Goal: Transaction & Acquisition: Purchase product/service

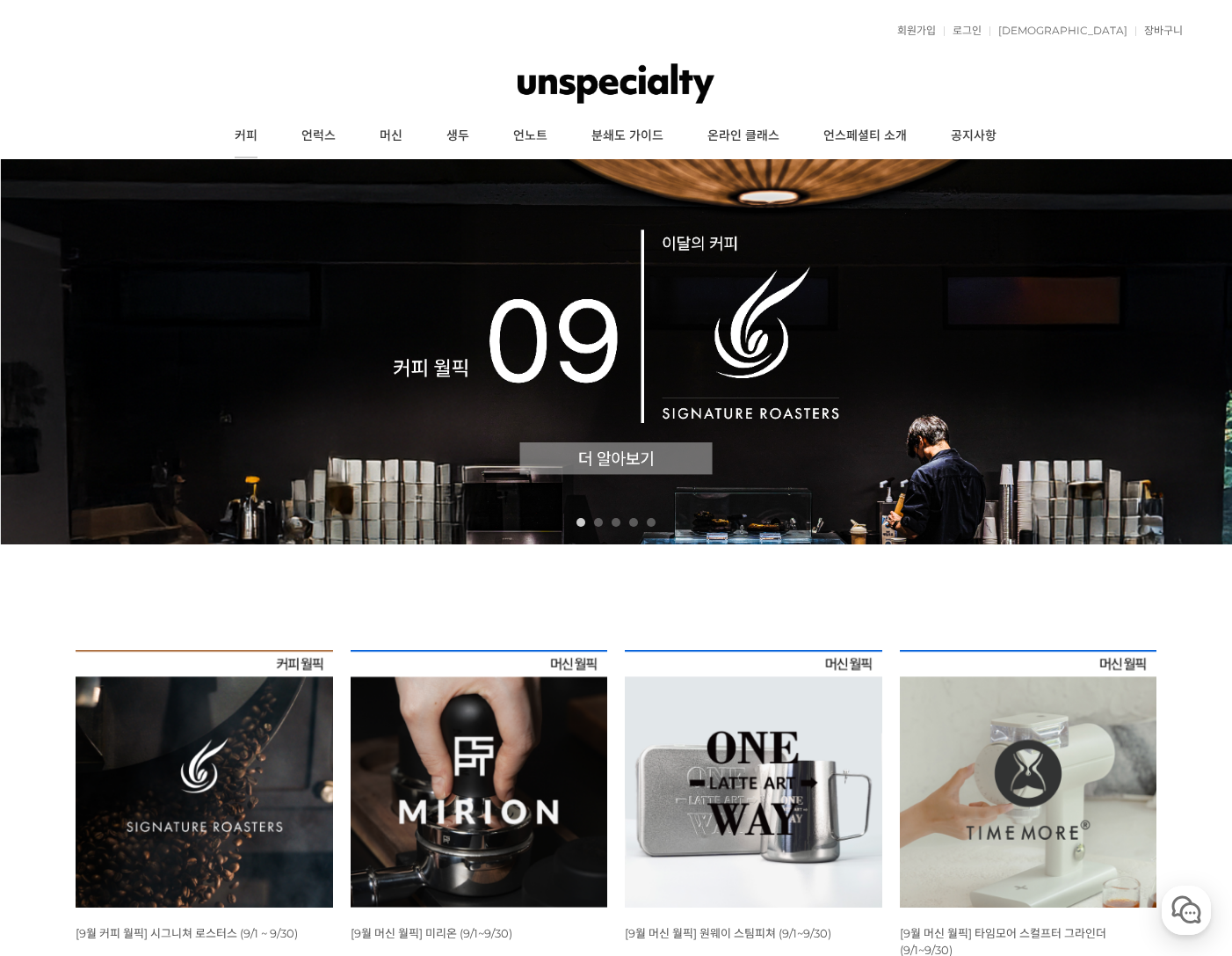
click at [249, 138] on link "커피" at bounding box center [246, 135] width 67 height 44
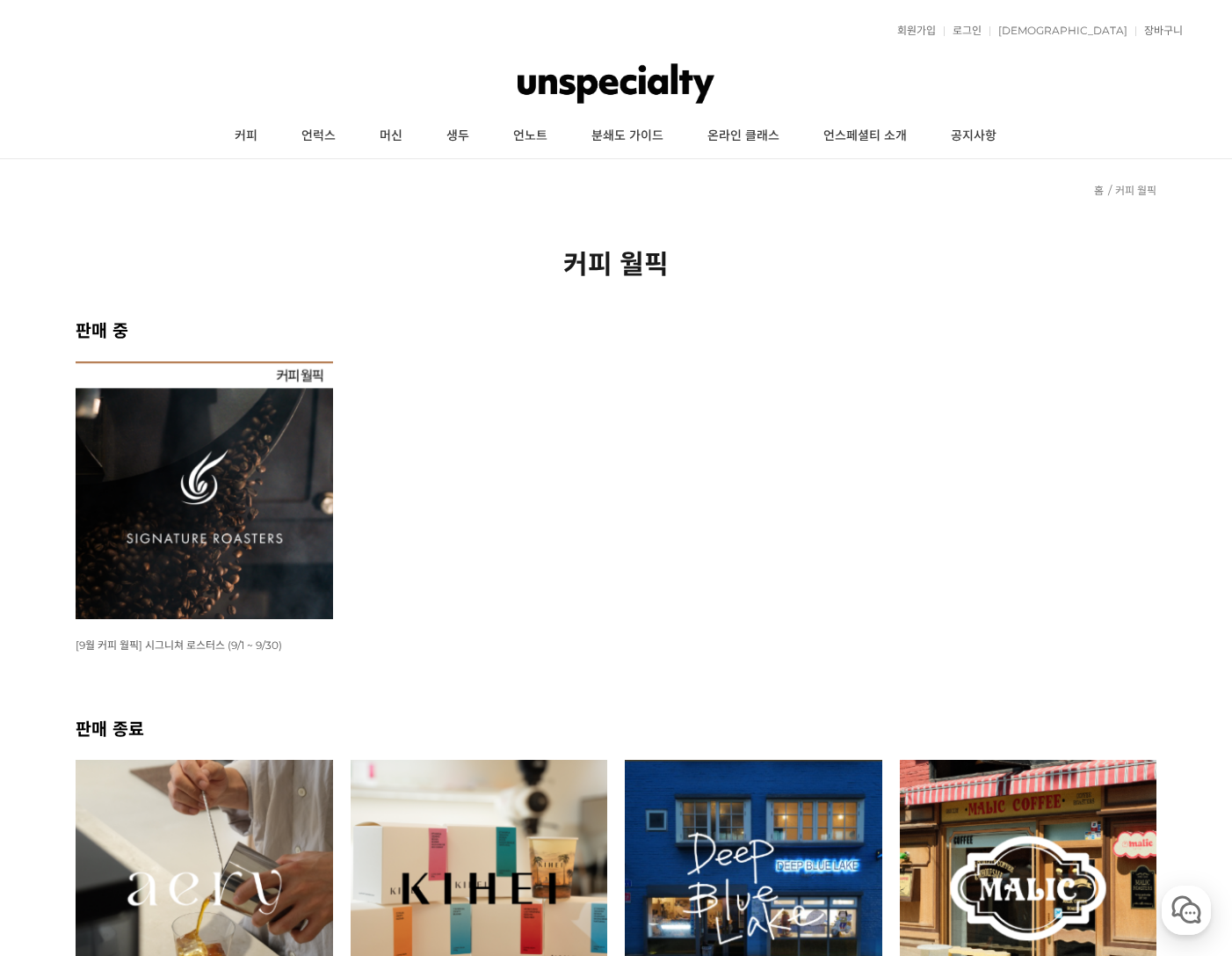
scroll to position [264, 0]
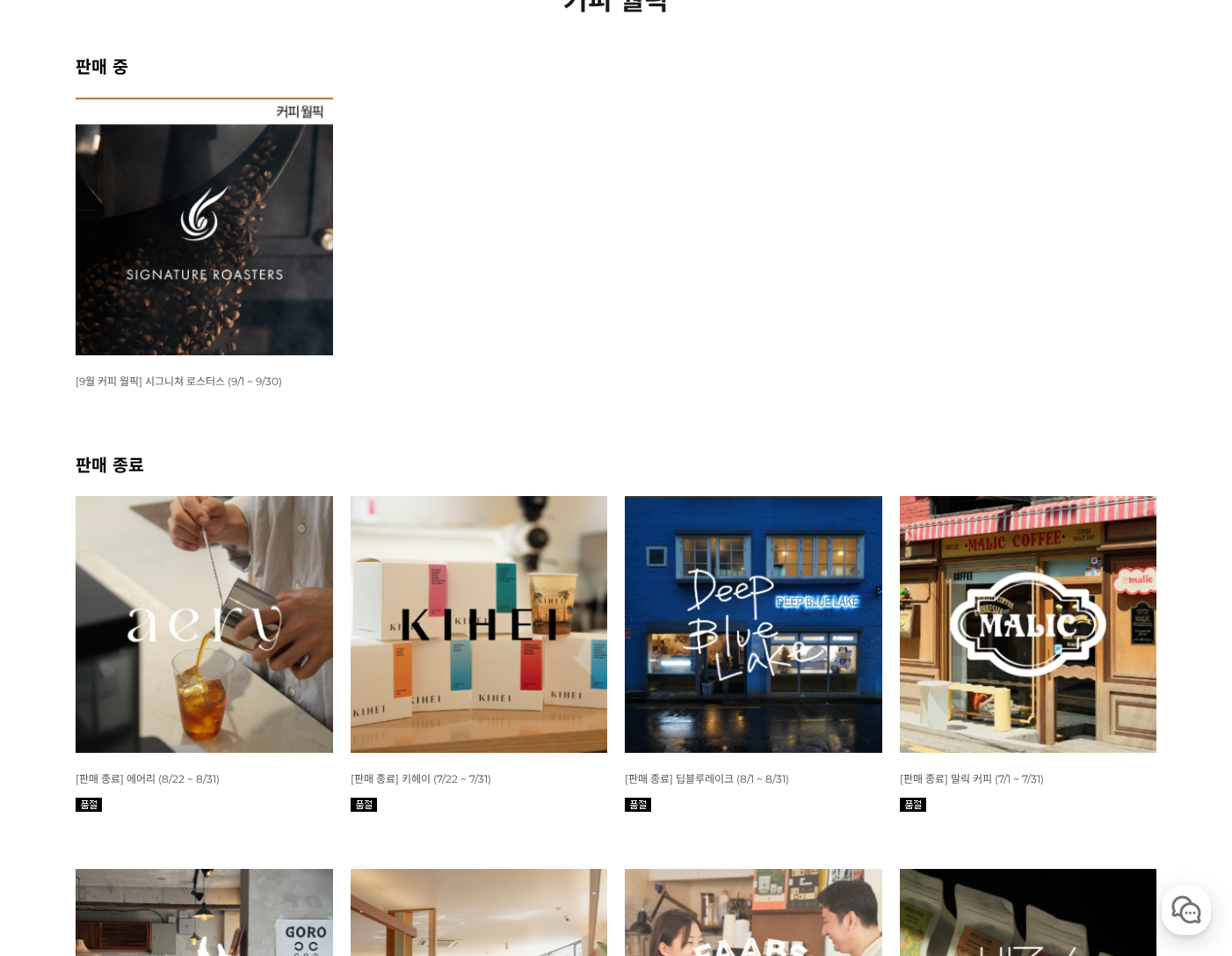
click at [265, 270] on img at bounding box center [204, 226] width 258 height 258
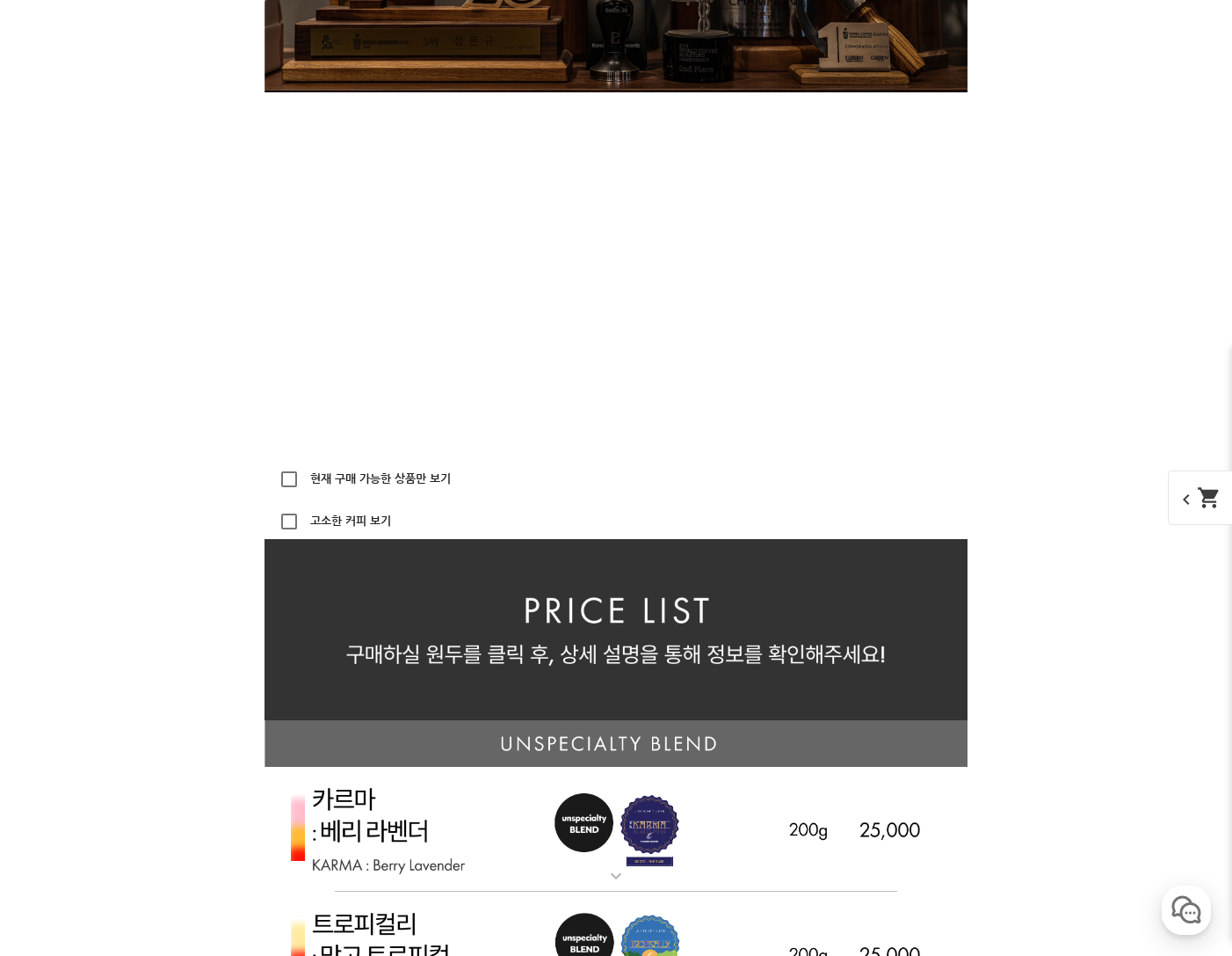
scroll to position [3516, 0]
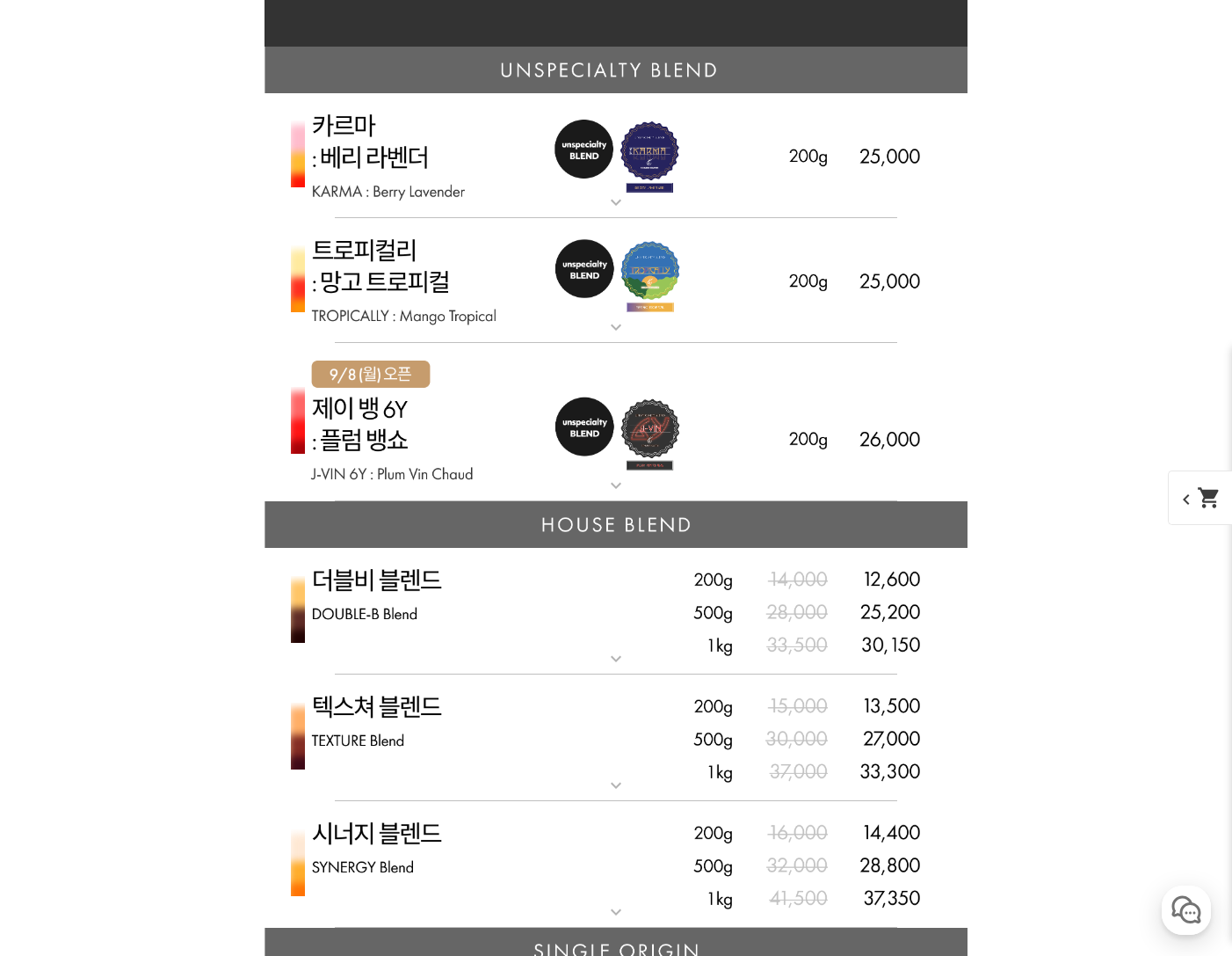
scroll to position [4220, 0]
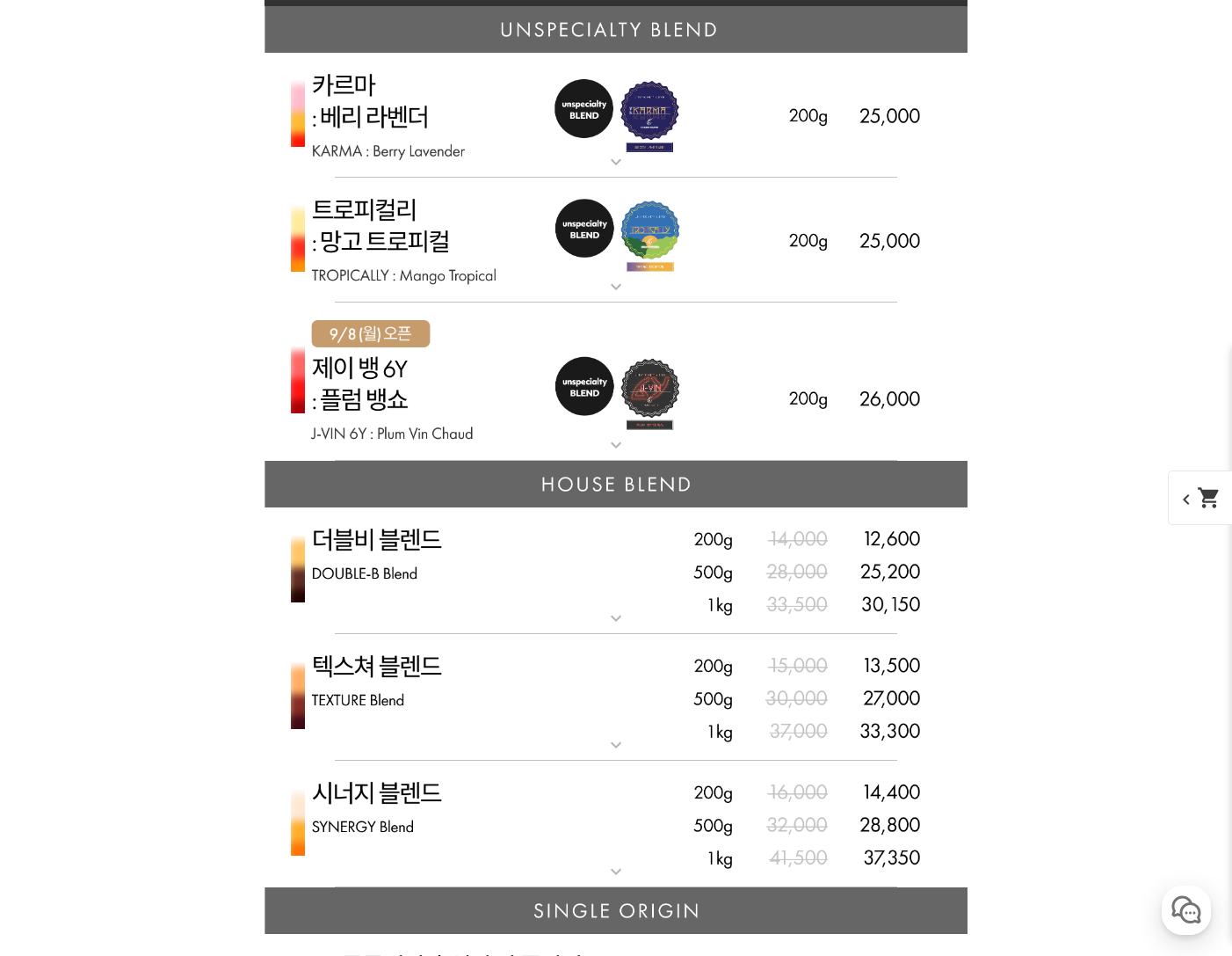
click at [1034, 439] on div "게시글 신고하기 신고사유 관련없는 내용 욕설/비방 개인정보유출 광고/홍보글 기타 신고해주신 내용은 쇼핑몰 운영자의 검토 후 내부 운영 정책에 …" at bounding box center [616, 963] width 1081 height 8541
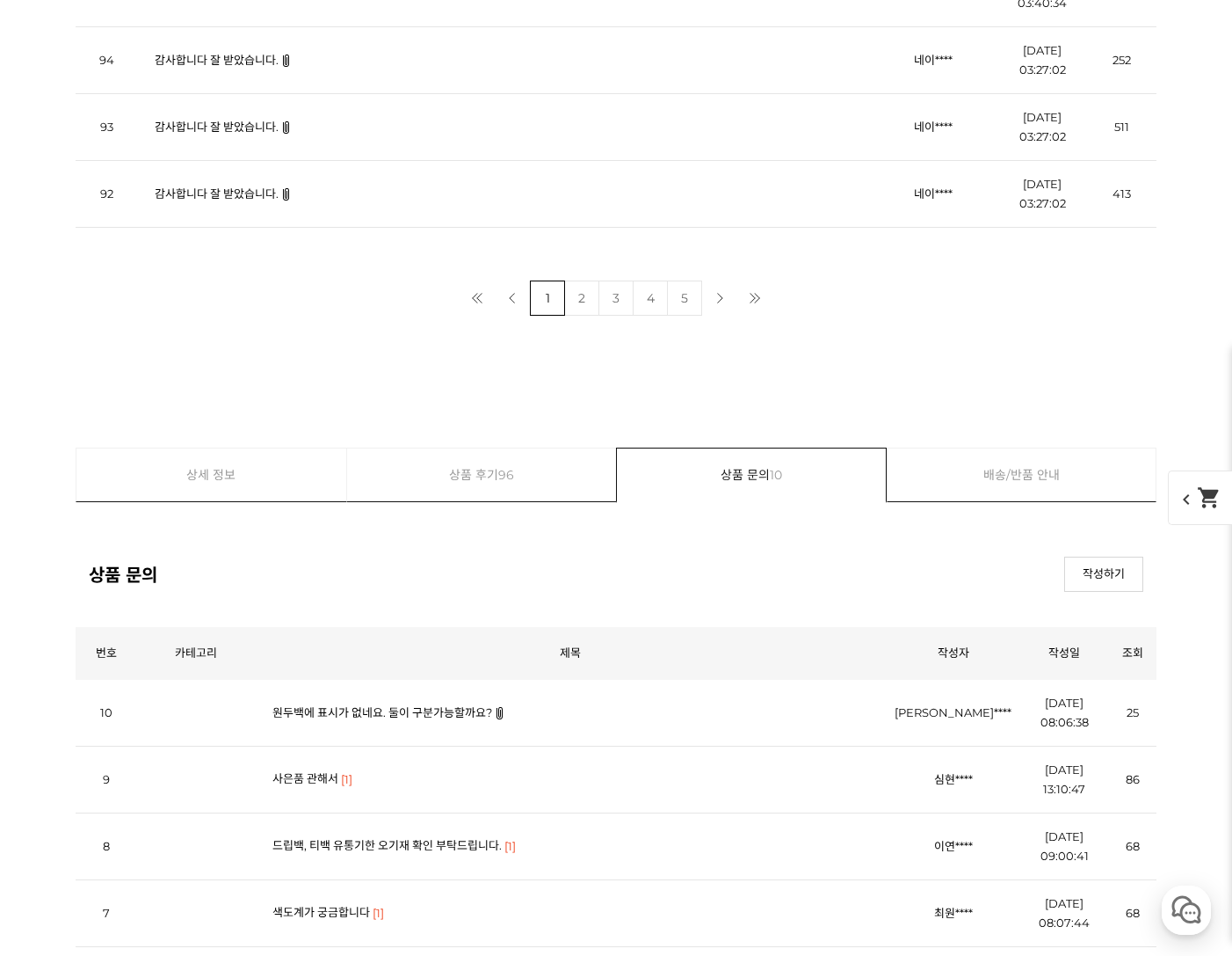
scroll to position [7649, 0]
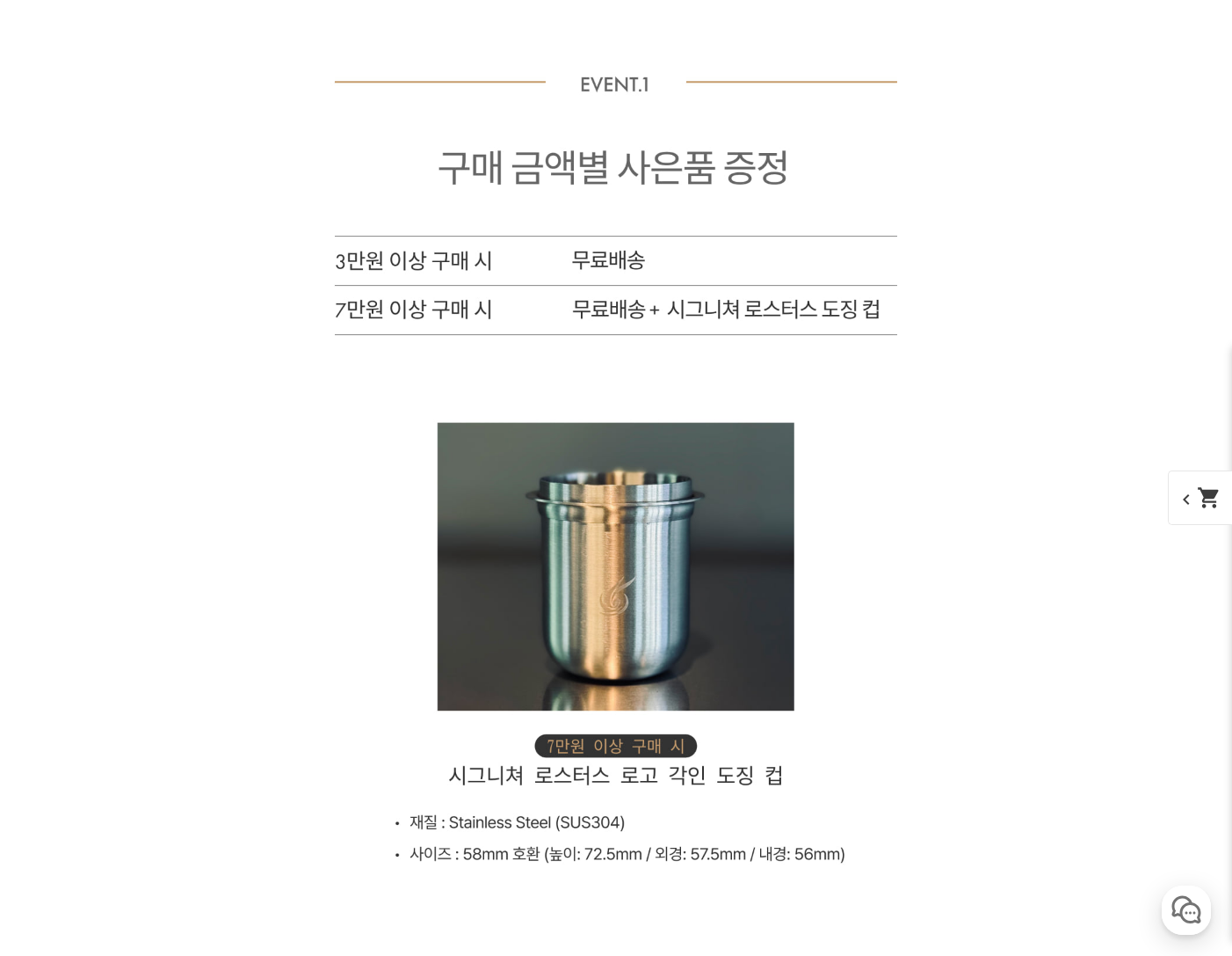
scroll to position [8967, 0]
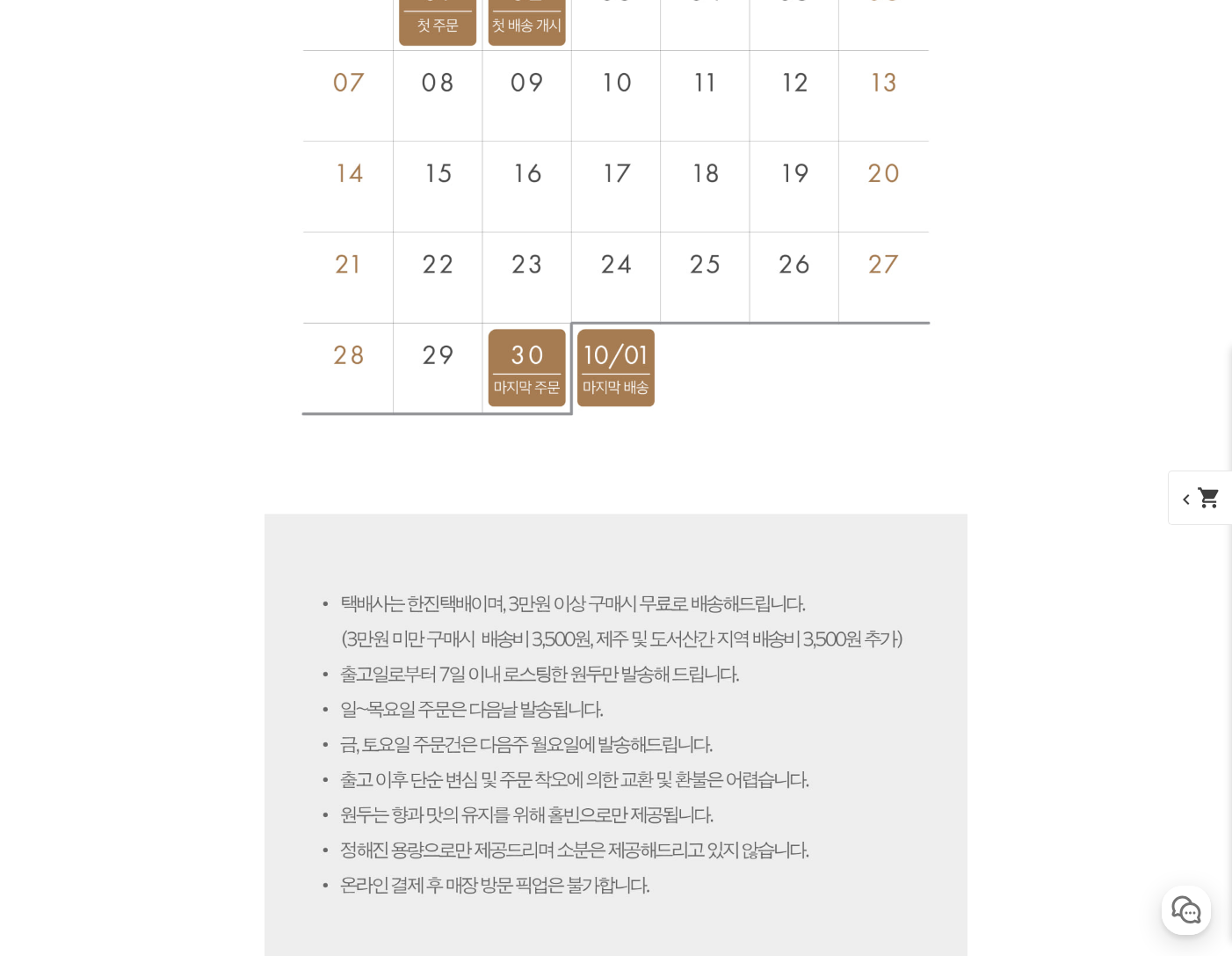
scroll to position [9056, 0]
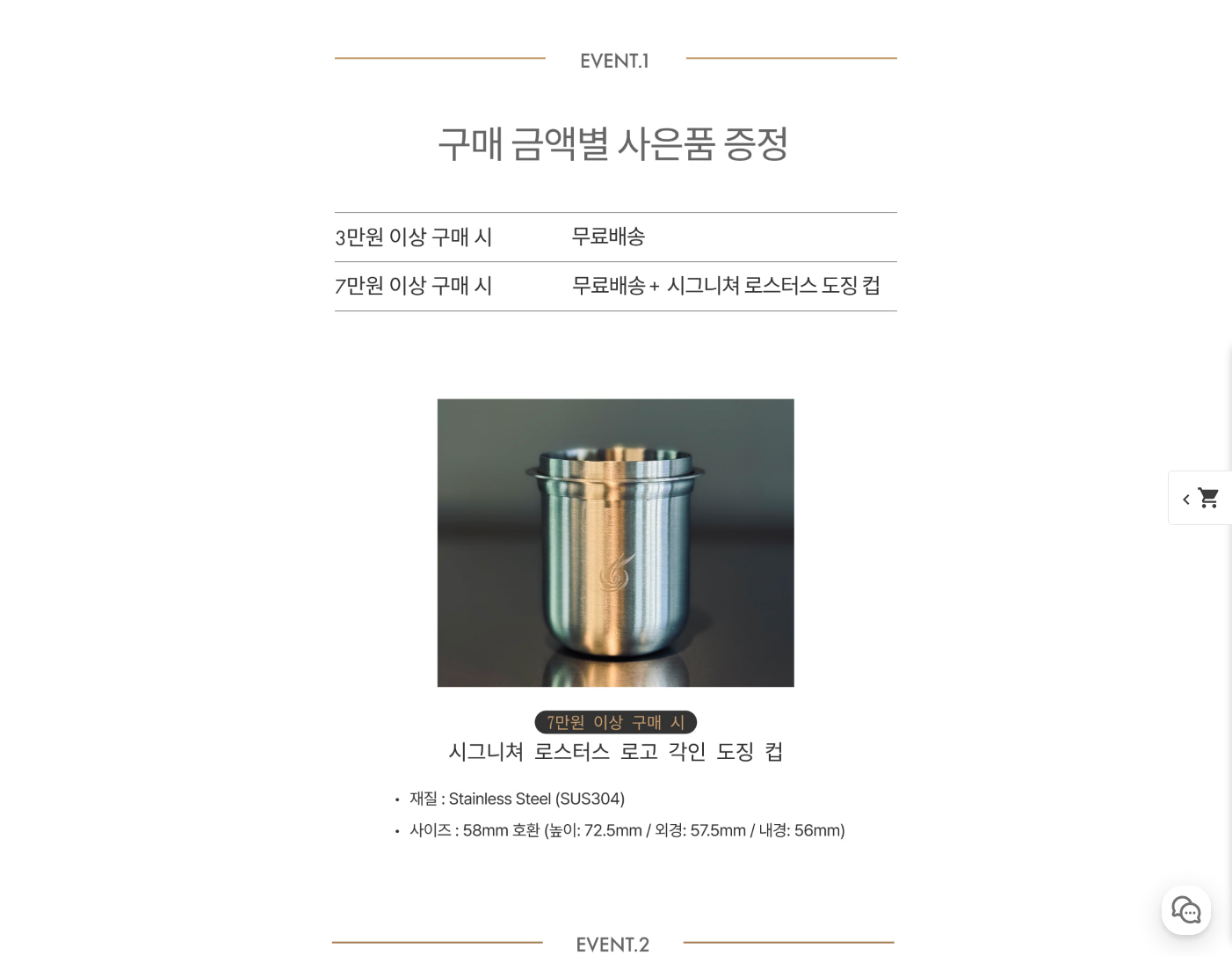
scroll to position [8967, 0]
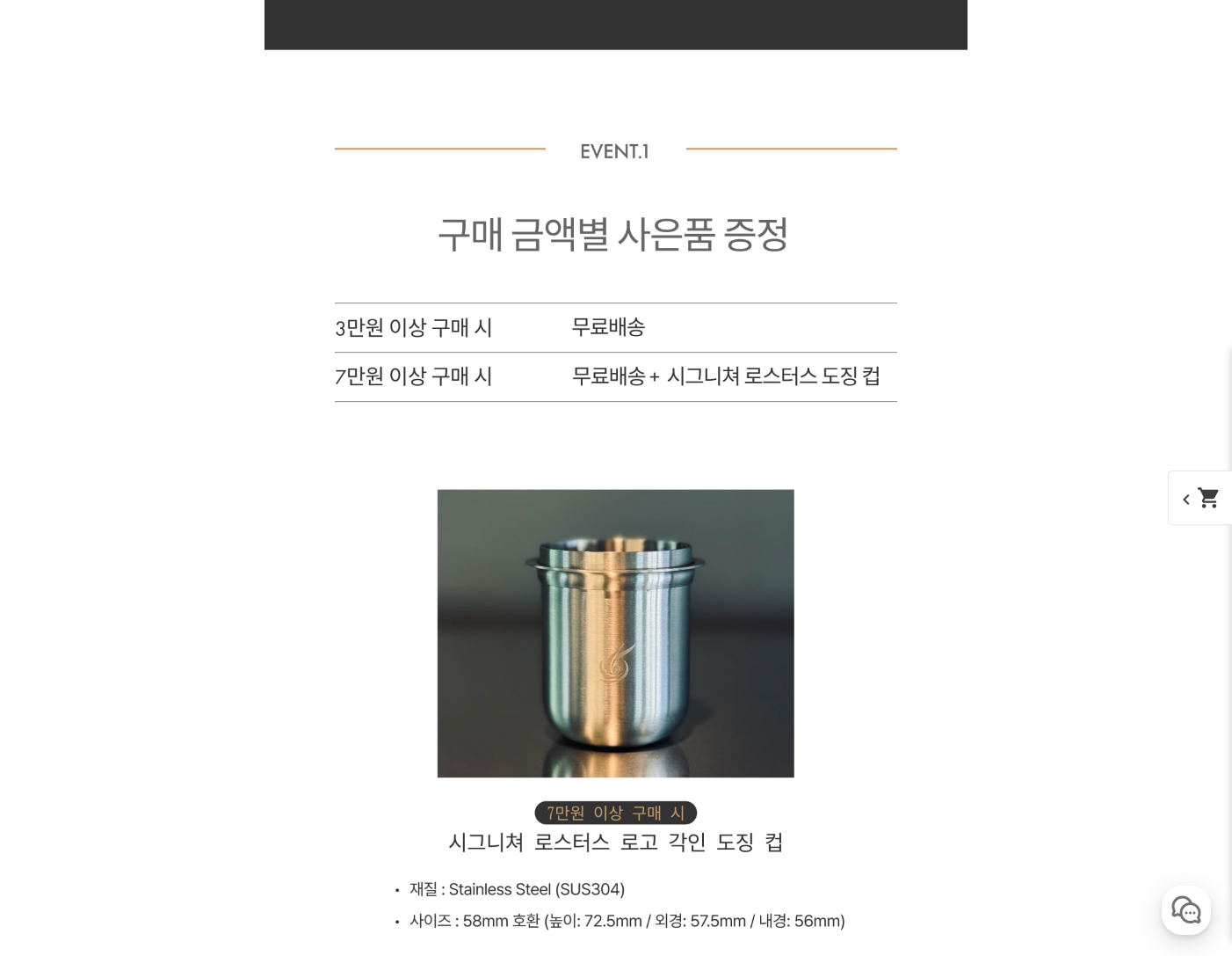
scroll to position [8616, 0]
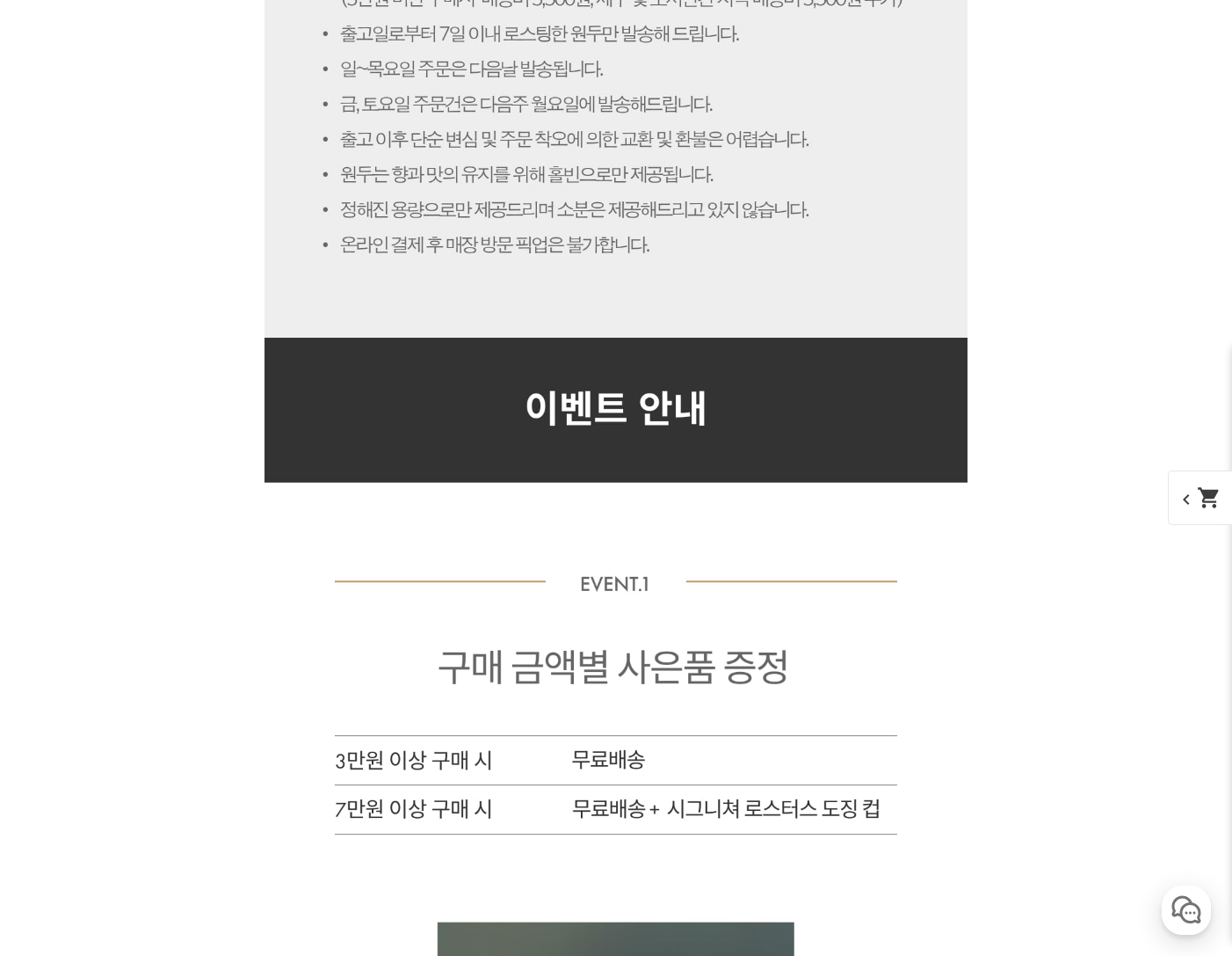
scroll to position [8440, 0]
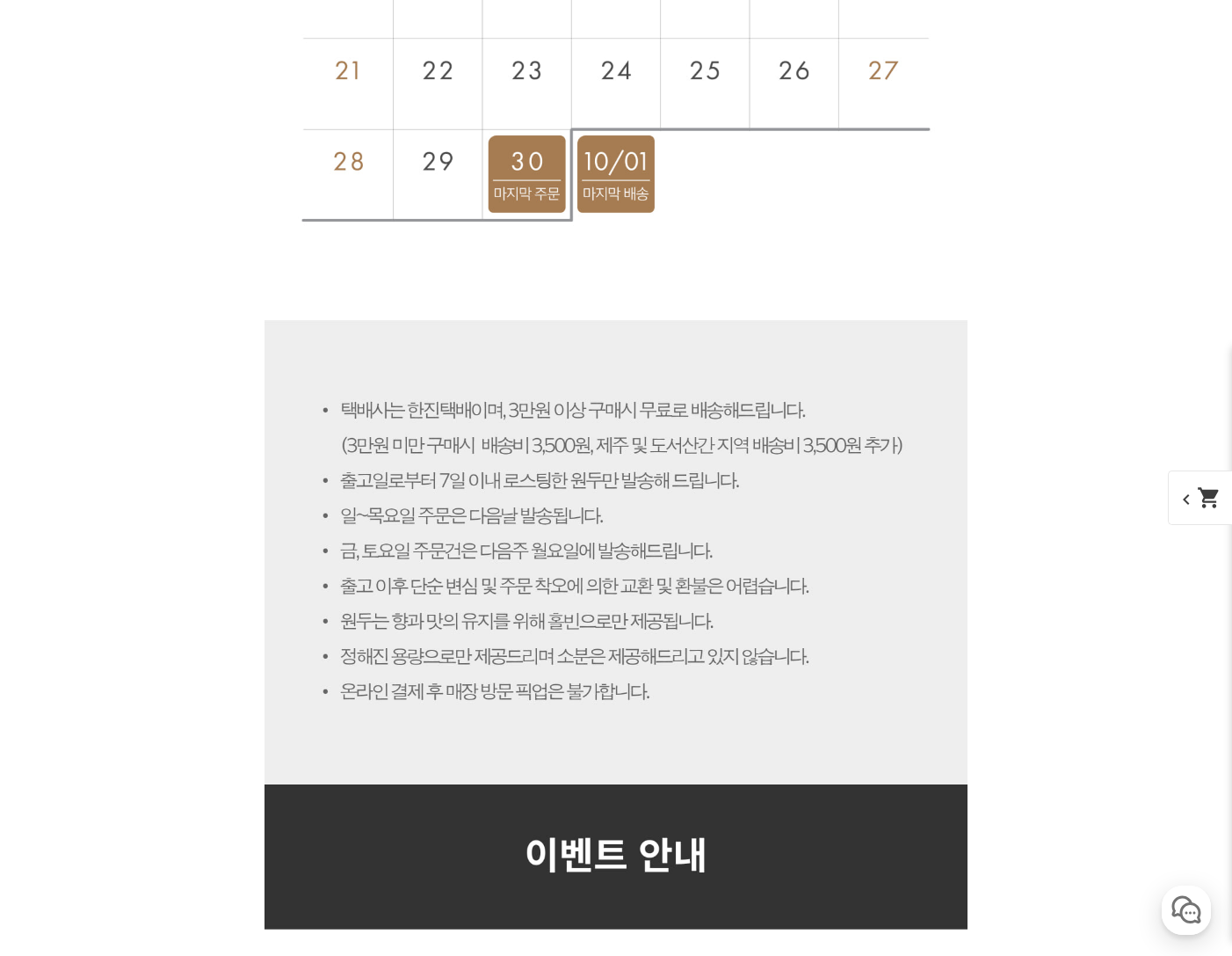
scroll to position [7913, 0]
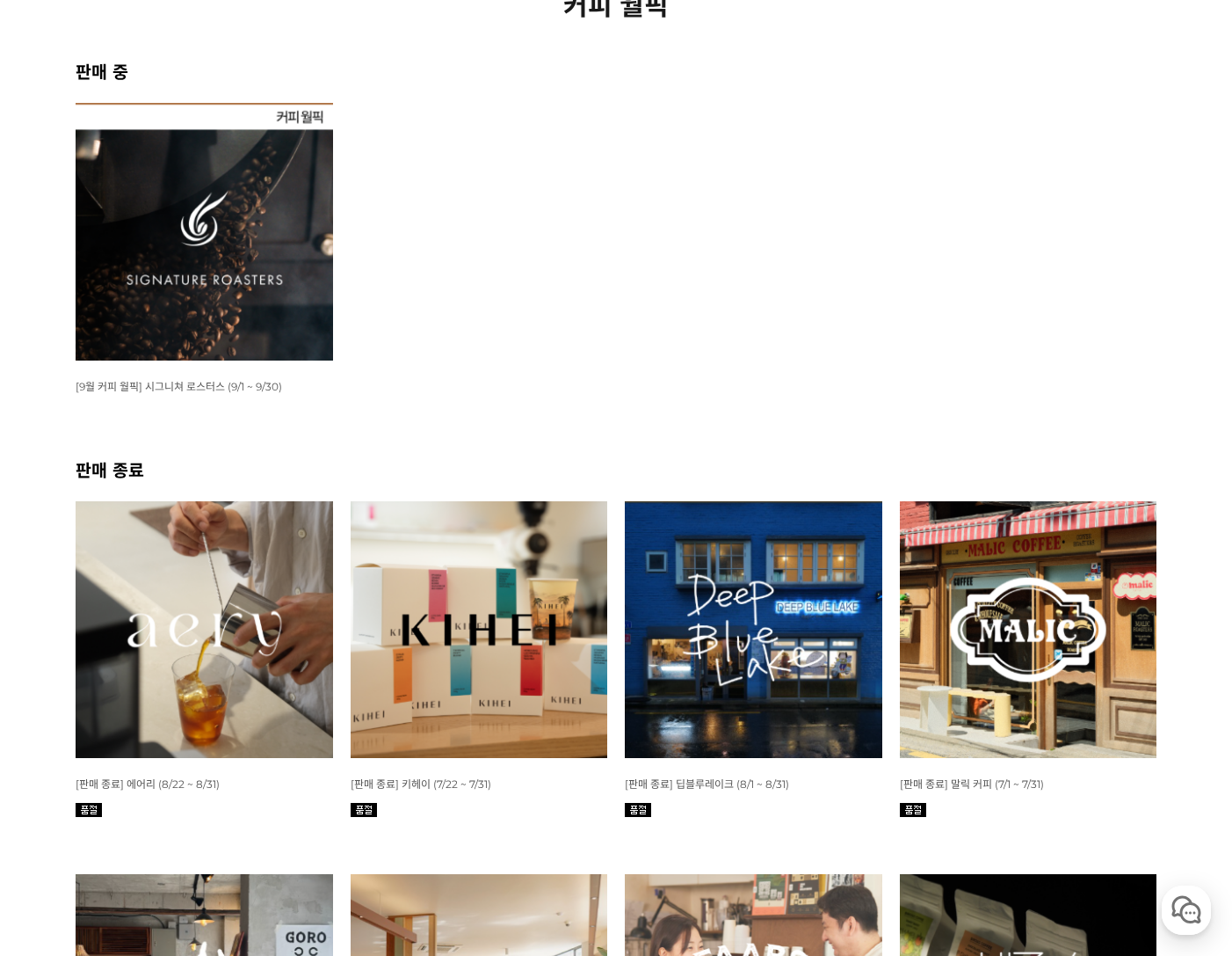
click at [294, 565] on img at bounding box center [204, 630] width 258 height 258
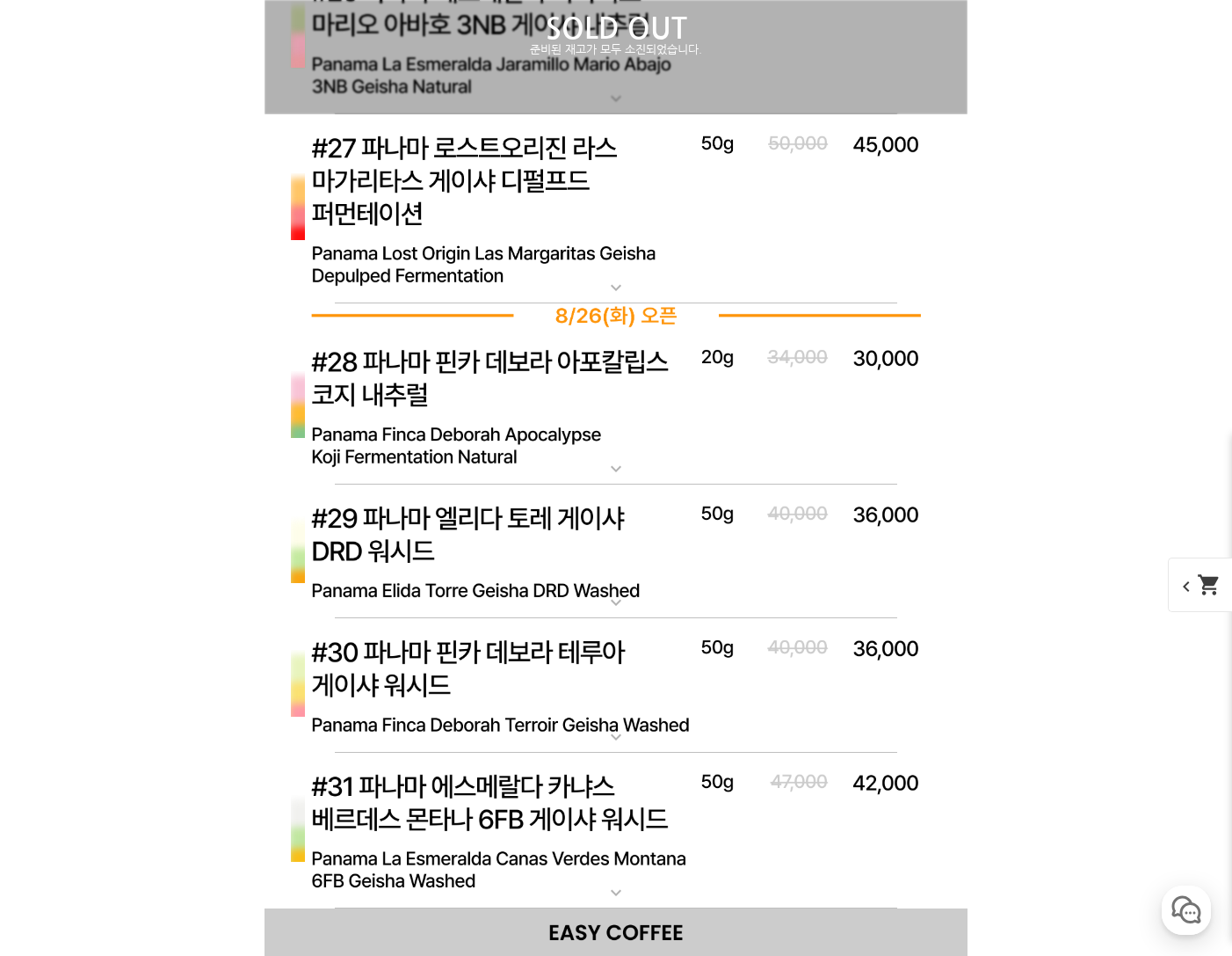
scroll to position [10233, 0]
